Goal: Find specific page/section

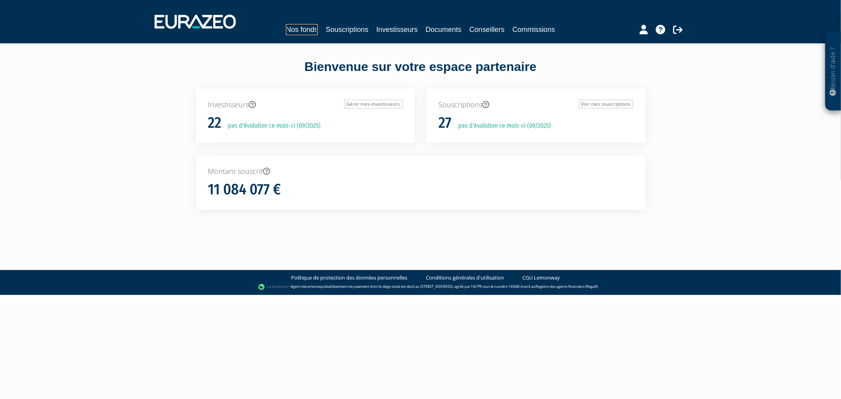
click at [308, 29] on link "Nos fonds" at bounding box center [302, 29] width 32 height 11
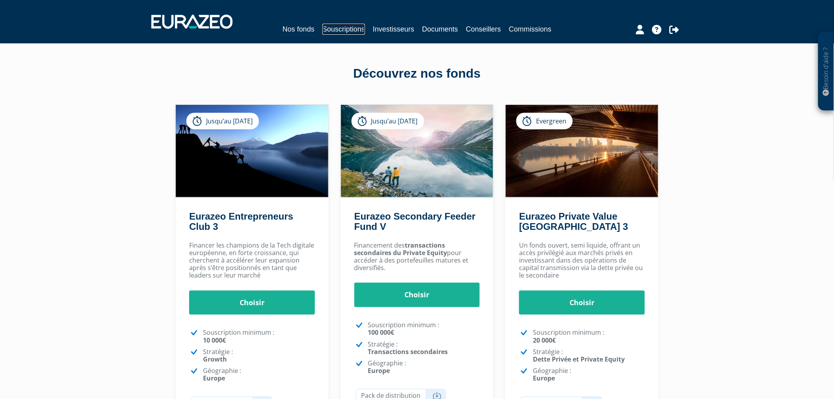
click at [342, 30] on link "Souscriptions" at bounding box center [344, 29] width 43 height 11
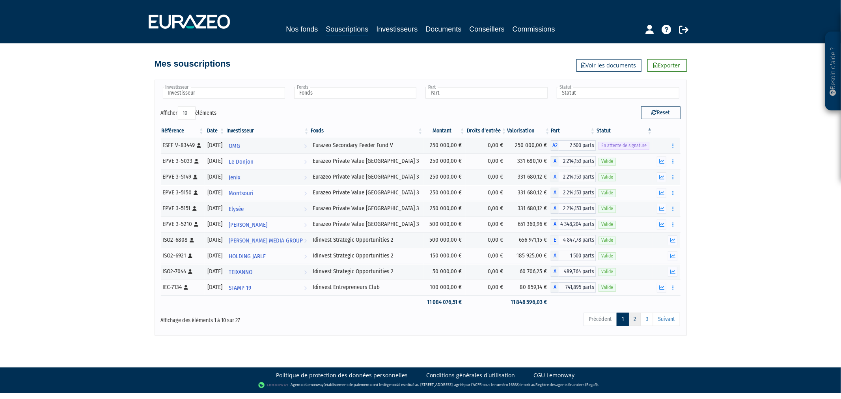
click at [635, 323] on link "2" at bounding box center [635, 319] width 13 height 13
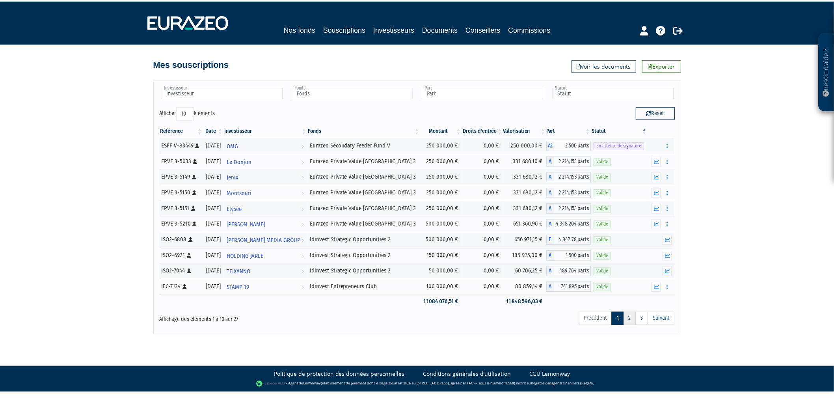
scroll to position [91, 0]
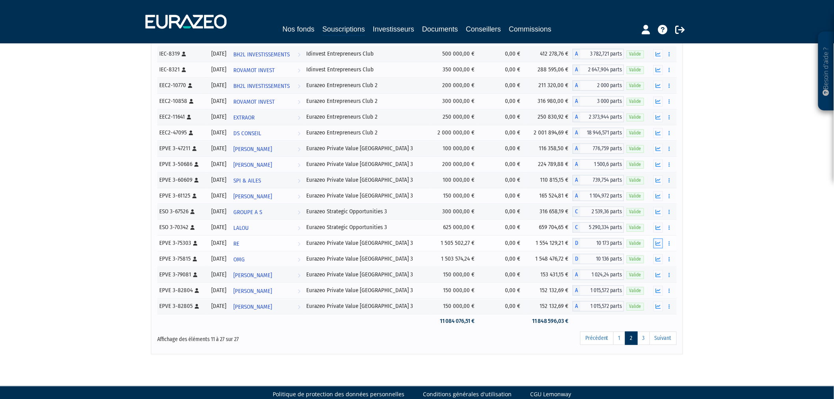
click at [657, 243] on icon "button" at bounding box center [658, 243] width 5 height 5
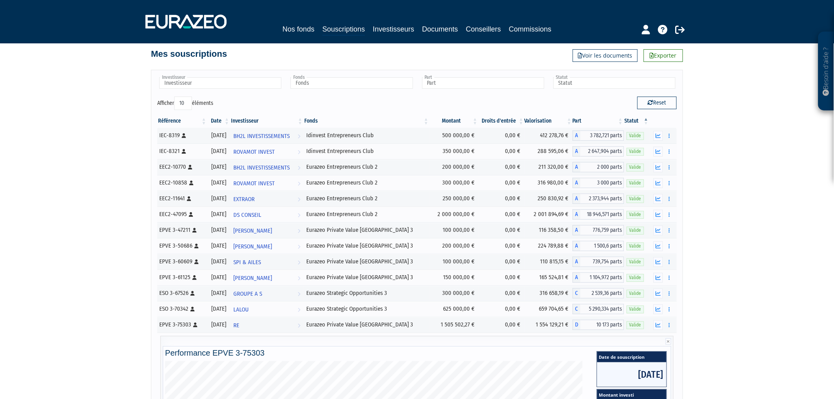
scroll to position [0, 0]
